Goal: Transaction & Acquisition: Purchase product/service

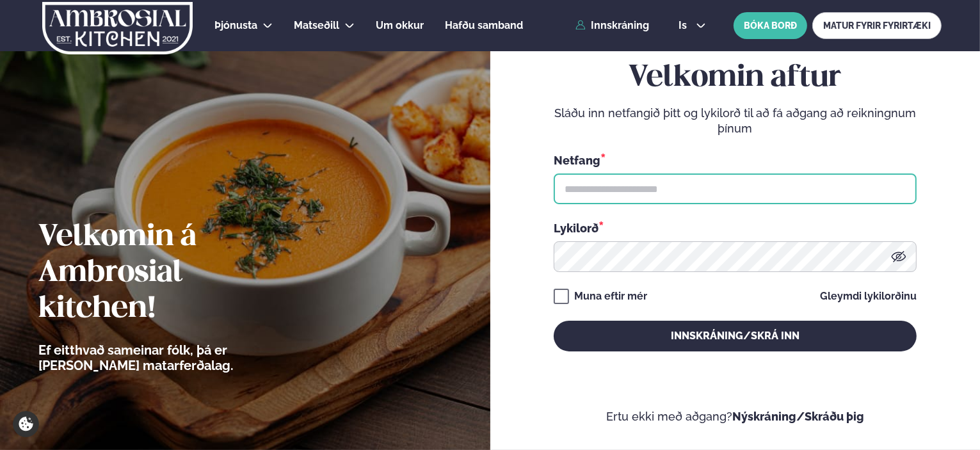
click at [623, 181] on input "text" at bounding box center [735, 188] width 363 height 31
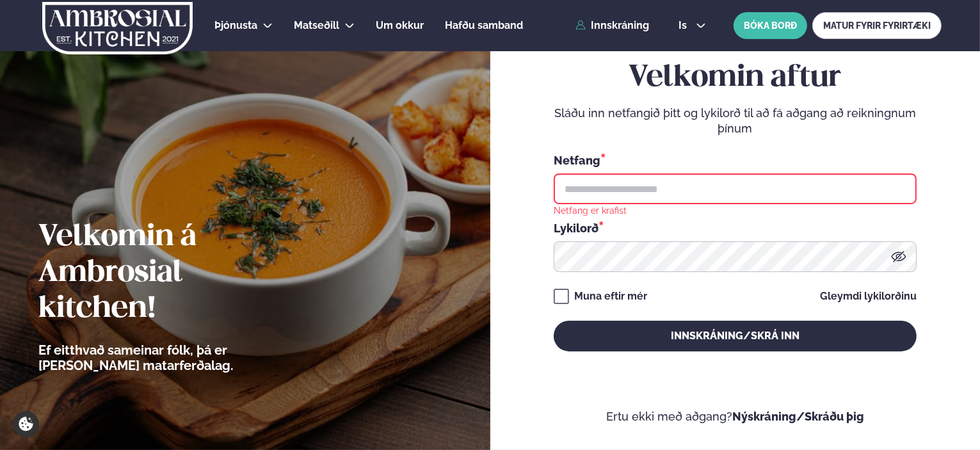
type input "**********"
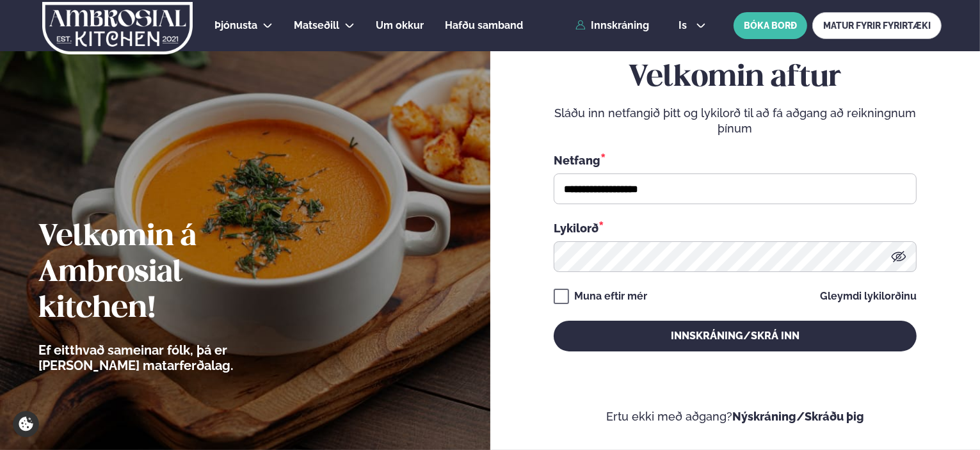
click at [554, 321] on button "Innskráning/Skrá inn" at bounding box center [735, 336] width 363 height 31
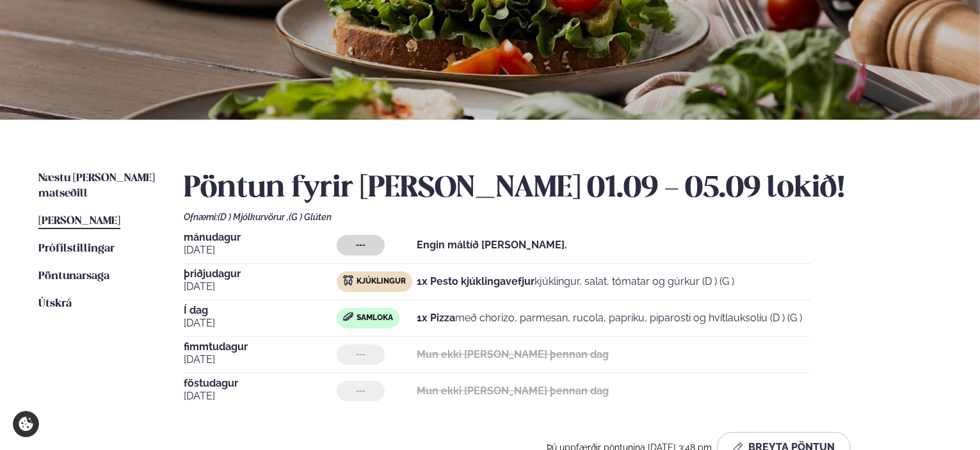
scroll to position [192, 0]
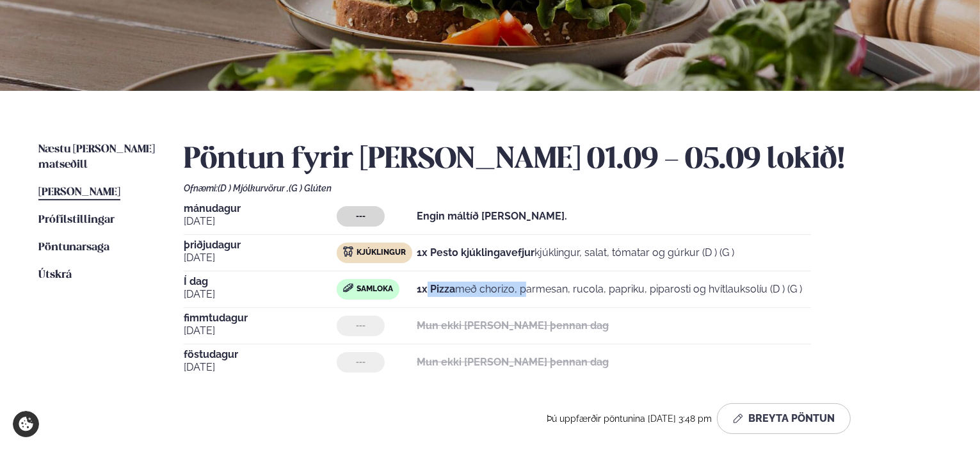
drag, startPoint x: 428, startPoint y: 287, endPoint x: 507, endPoint y: 287, distance: 78.7
click at [507, 287] on p "1x Pizza með chorizo, parmesan, rucola, papriku, piparosti og hvítlauksolíu (D …" at bounding box center [609, 289] width 385 height 15
click at [103, 145] on span "Næstu [PERSON_NAME] matseðill" at bounding box center [96, 157] width 116 height 26
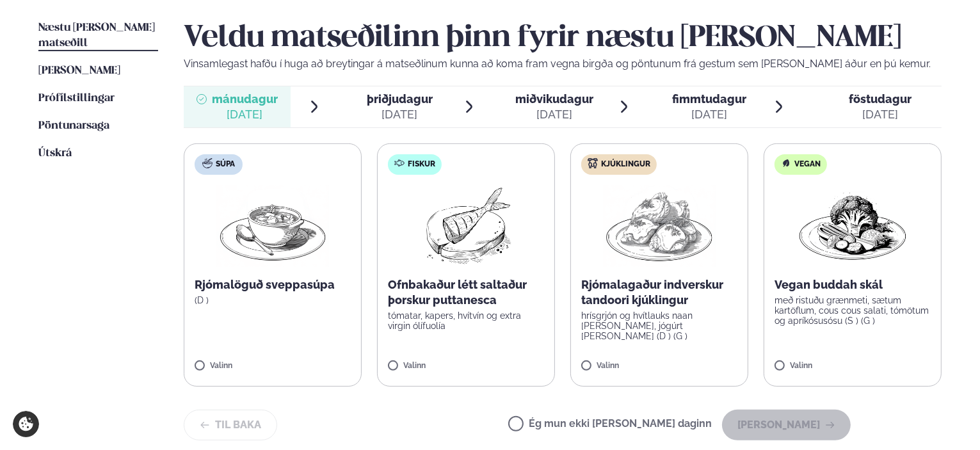
scroll to position [320, 0]
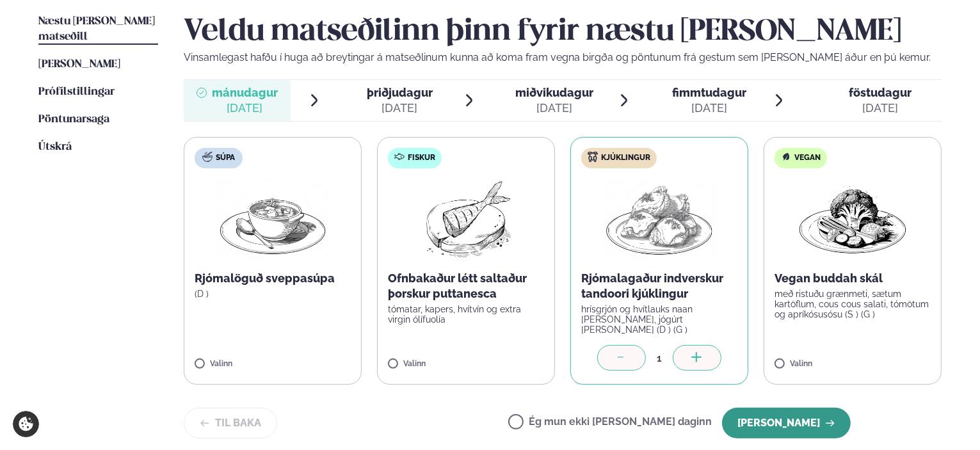
click at [753, 409] on button "[PERSON_NAME]" at bounding box center [786, 423] width 129 height 31
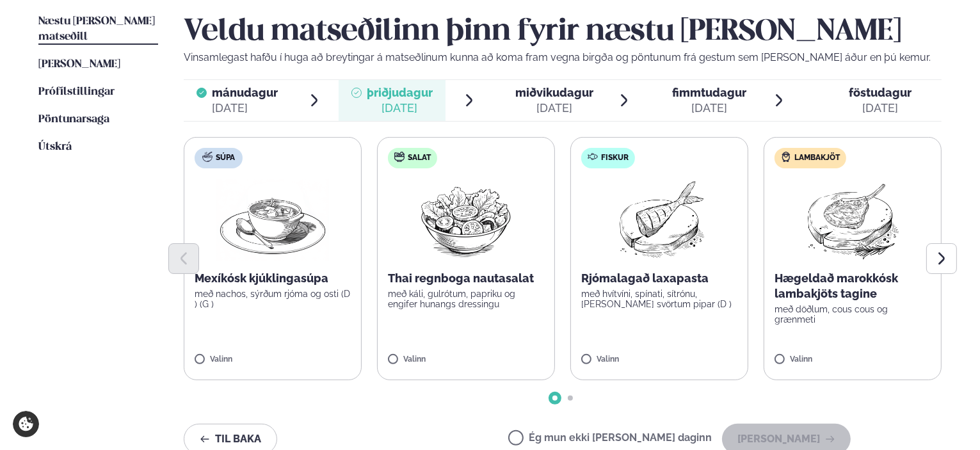
click at [597, 431] on div "Ég mun ekki [PERSON_NAME] daginn [PERSON_NAME]" at bounding box center [679, 439] width 342 height 31
click at [597, 435] on label "Ég mun ekki [PERSON_NAME] daginn" at bounding box center [610, 439] width 204 height 13
click at [797, 433] on button "[PERSON_NAME]" at bounding box center [786, 439] width 129 height 31
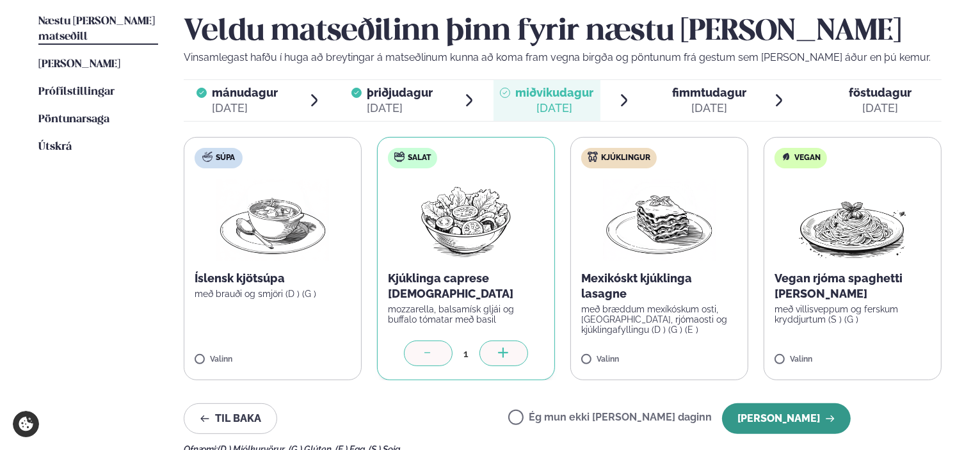
click at [807, 415] on button "[PERSON_NAME]" at bounding box center [786, 418] width 129 height 31
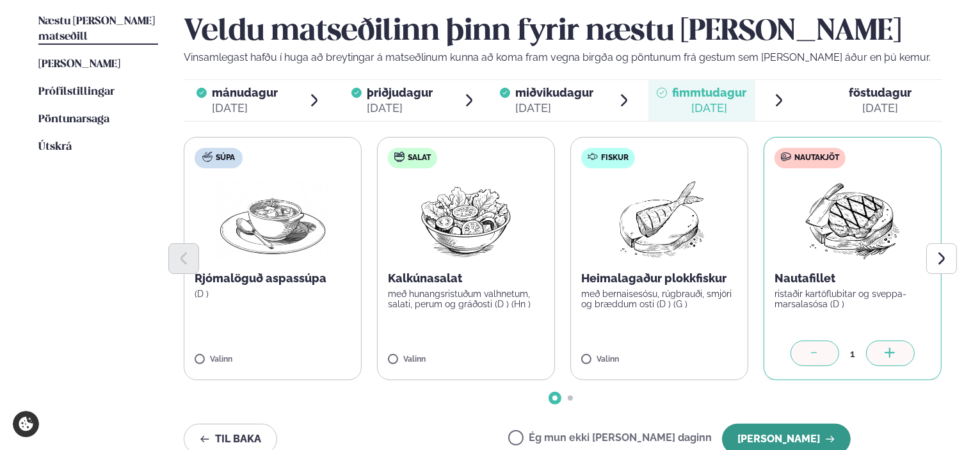
click at [790, 435] on button "[PERSON_NAME]" at bounding box center [786, 439] width 129 height 31
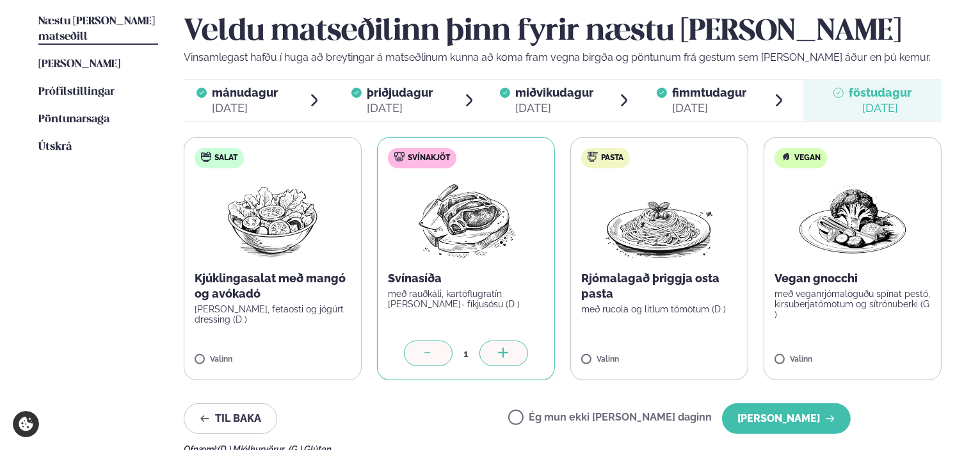
click at [209, 351] on label "Salat Kjúklingasalat með mangó og avókadó [PERSON_NAME], fetaosti og jógúrt dre…" at bounding box center [273, 258] width 178 height 243
click at [432, 351] on icon at bounding box center [428, 354] width 13 height 13
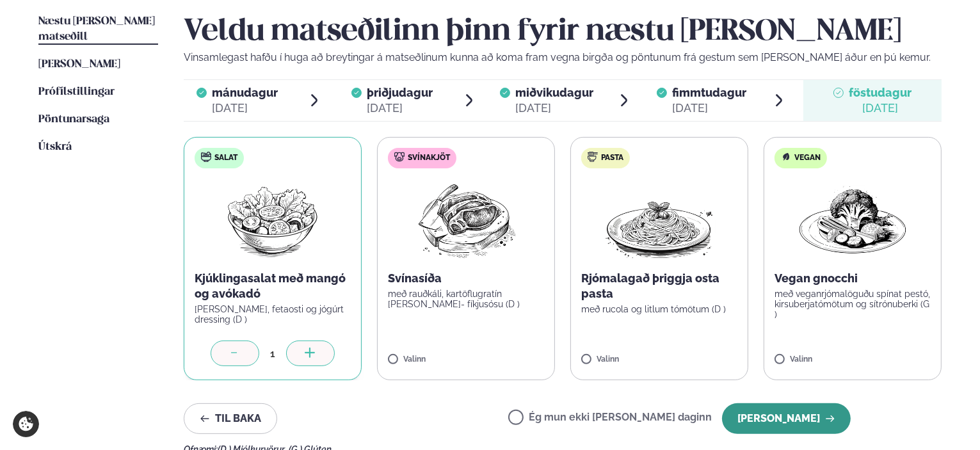
click at [806, 416] on button "[PERSON_NAME]" at bounding box center [786, 418] width 129 height 31
